Goal: Transaction & Acquisition: Purchase product/service

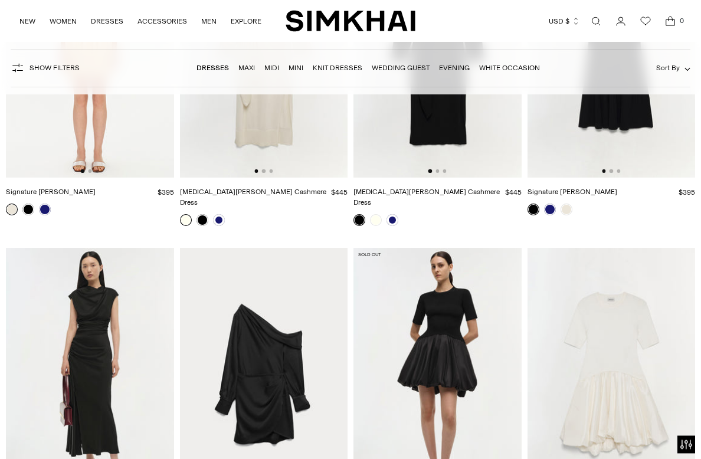
scroll to position [9997, 0]
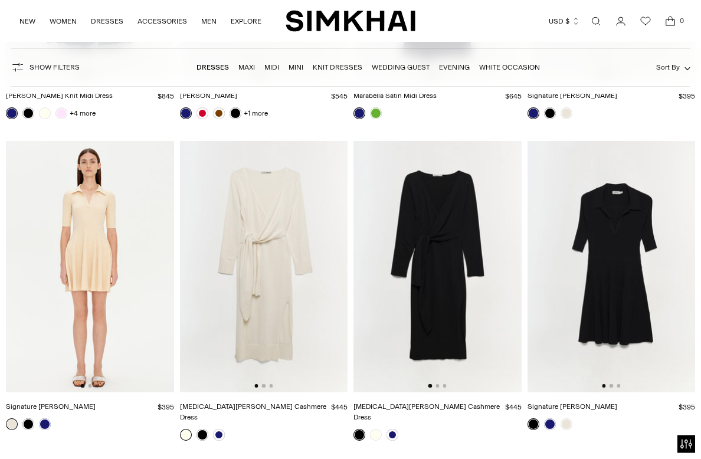
click at [71, 27] on link "WOMEN" at bounding box center [63, 21] width 27 height 26
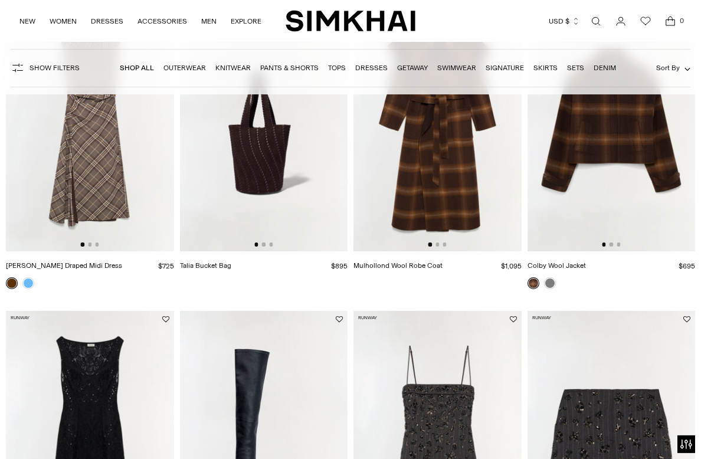
scroll to position [172, 0]
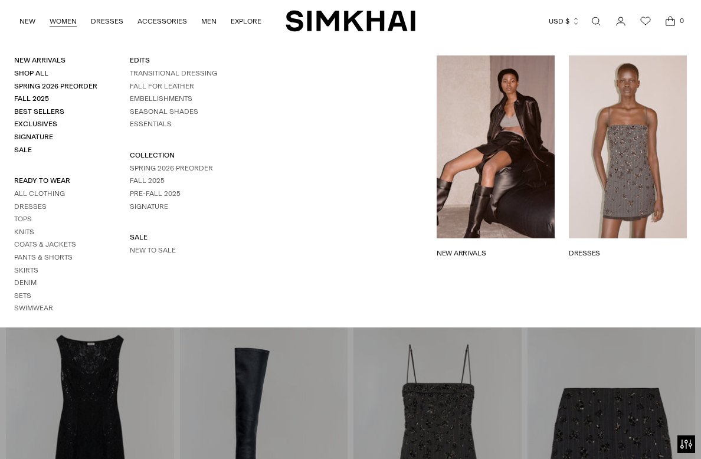
click at [71, 21] on link "WOMEN" at bounding box center [63, 21] width 27 height 26
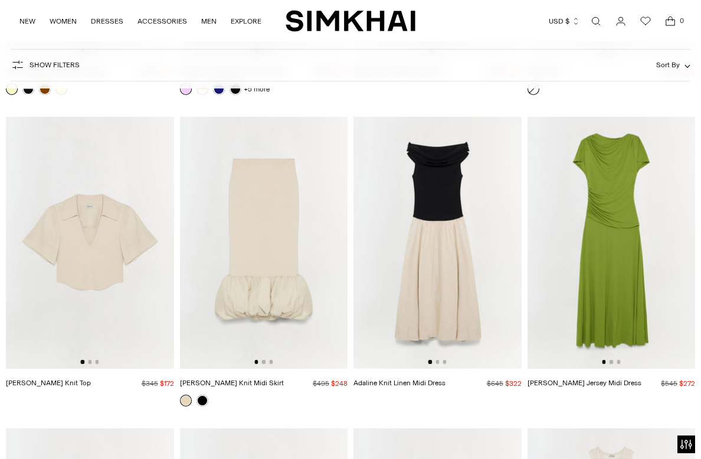
scroll to position [13477, 0]
